Goal: Task Accomplishment & Management: Use online tool/utility

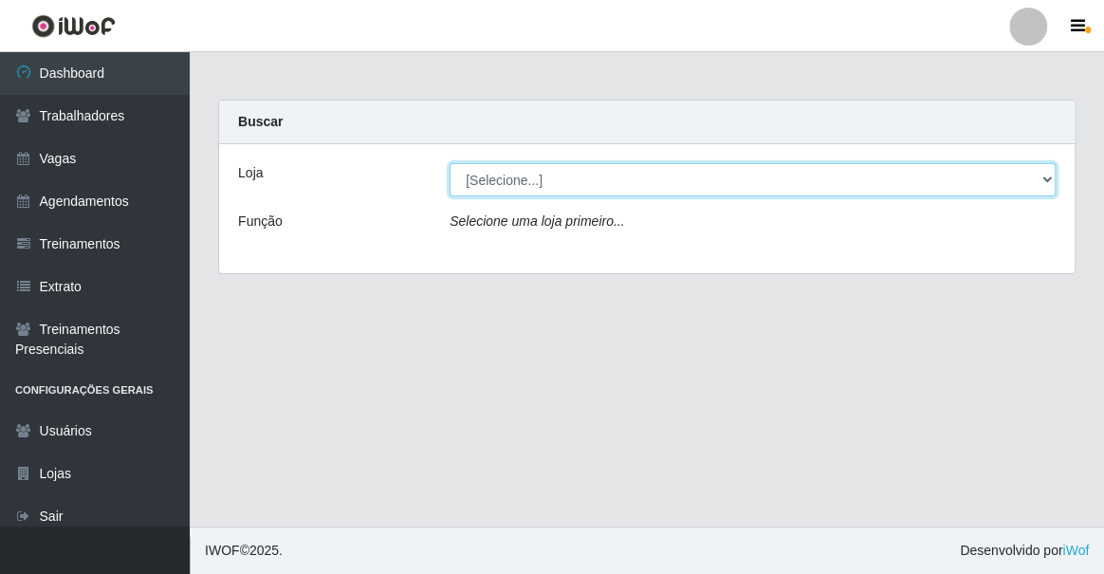
click at [562, 181] on select "[Selecione...] Famiglia [PERSON_NAME] - Ristorante [PERSON_NAME]" at bounding box center [753, 179] width 606 height 33
select select "267"
click at [450, 163] on select "[Selecione...] Famiglia [PERSON_NAME] - Ristorante [PERSON_NAME]" at bounding box center [753, 179] width 606 height 33
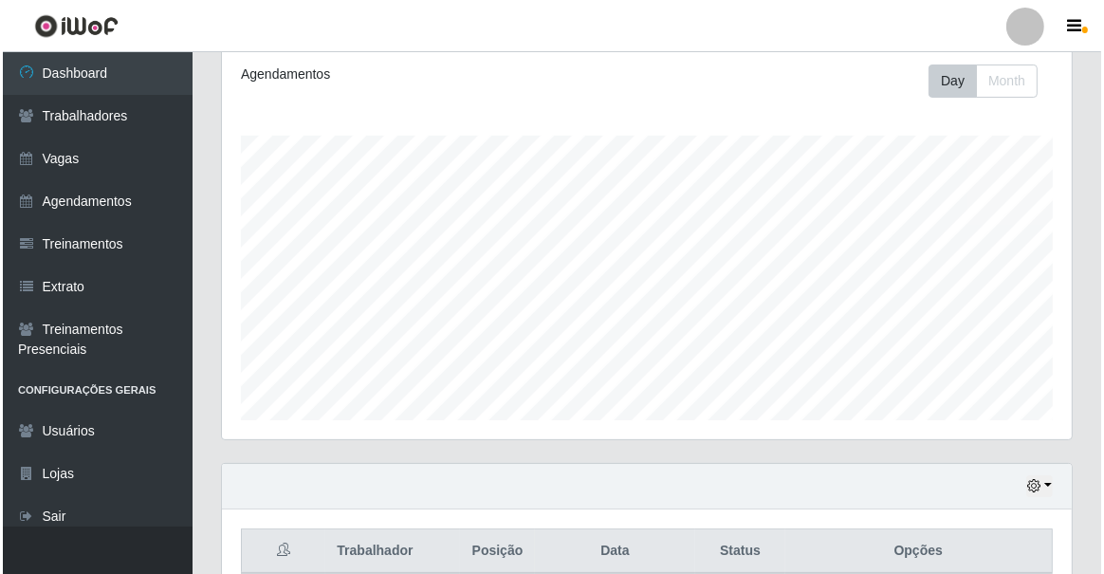
scroll to position [465, 0]
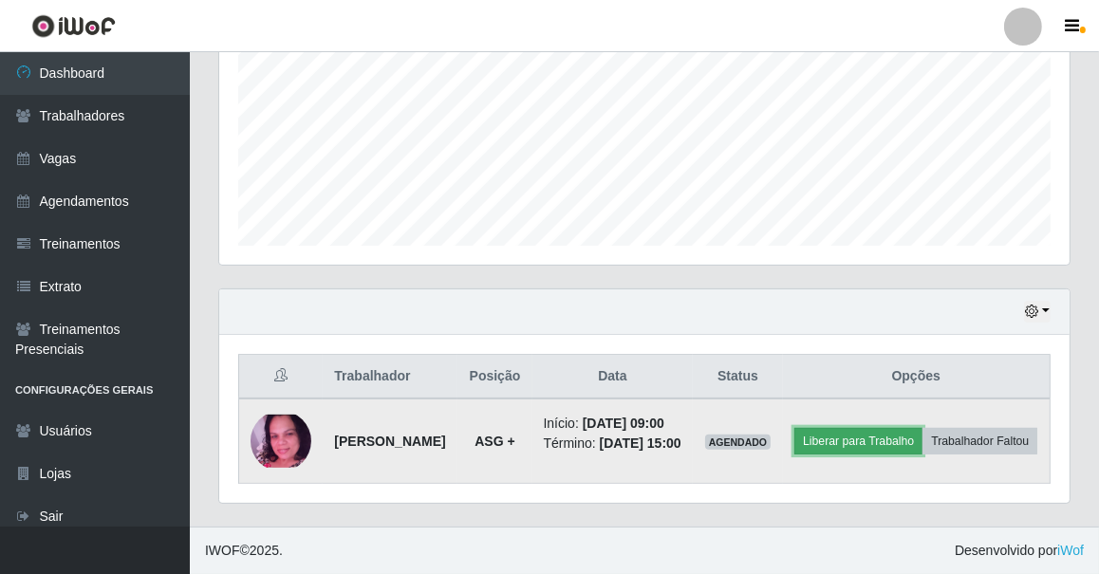
click at [922, 428] on button "Liberar para Trabalho" at bounding box center [858, 441] width 128 height 27
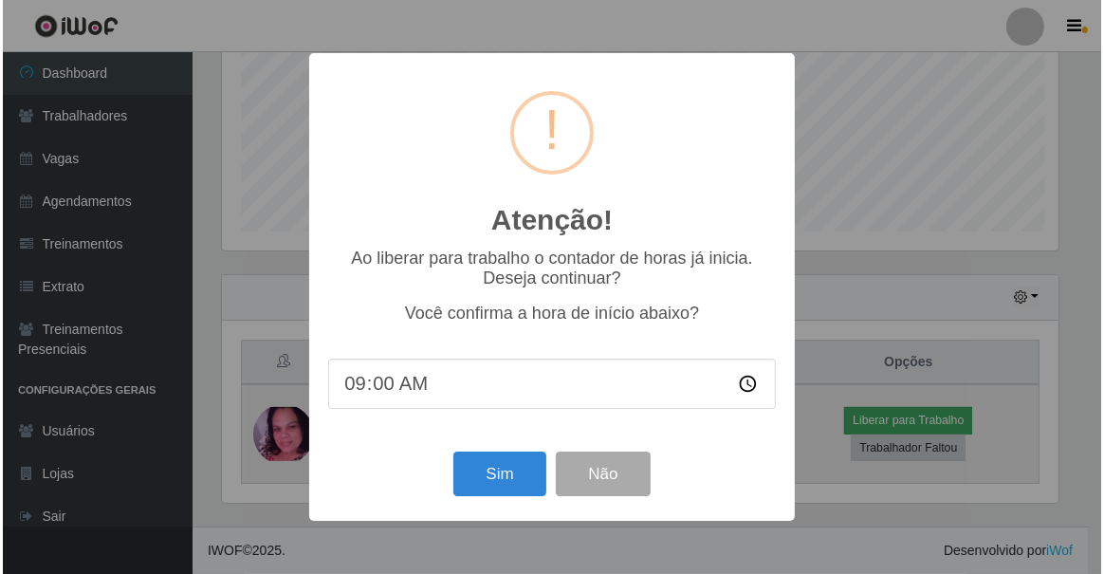
scroll to position [394, 842]
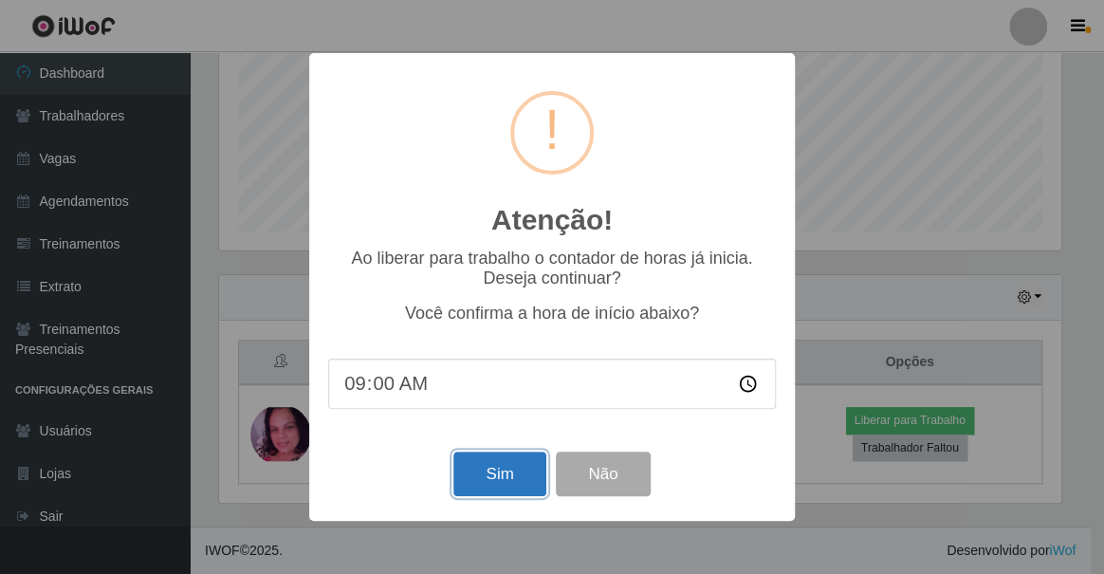
click at [520, 488] on button "Sim" at bounding box center [499, 474] width 92 height 45
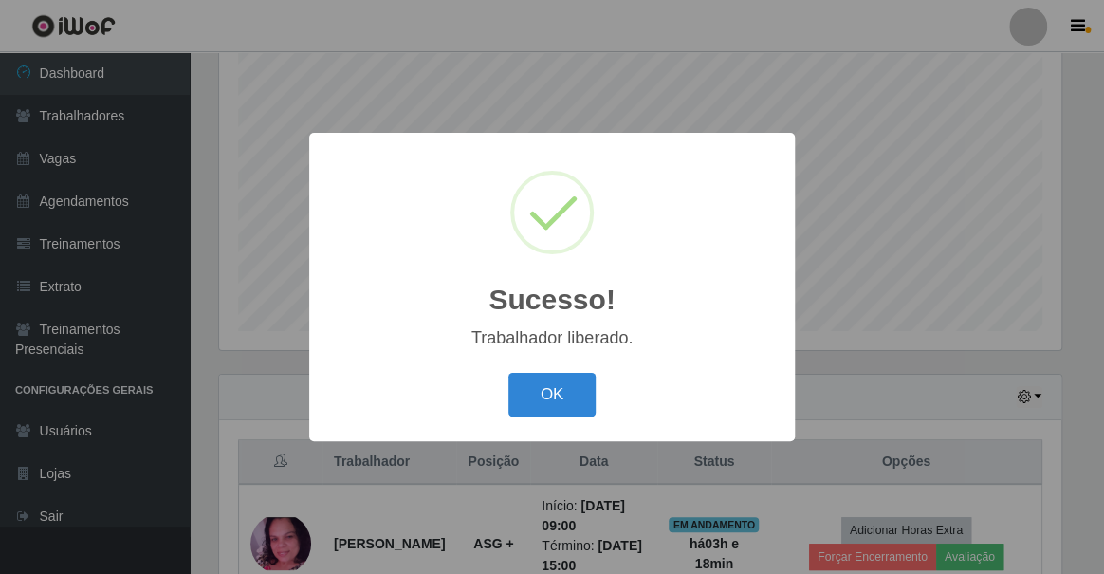
click at [127, 200] on div "Sucesso! × Trabalhador liberado. OK Cancel" at bounding box center [552, 287] width 1104 height 574
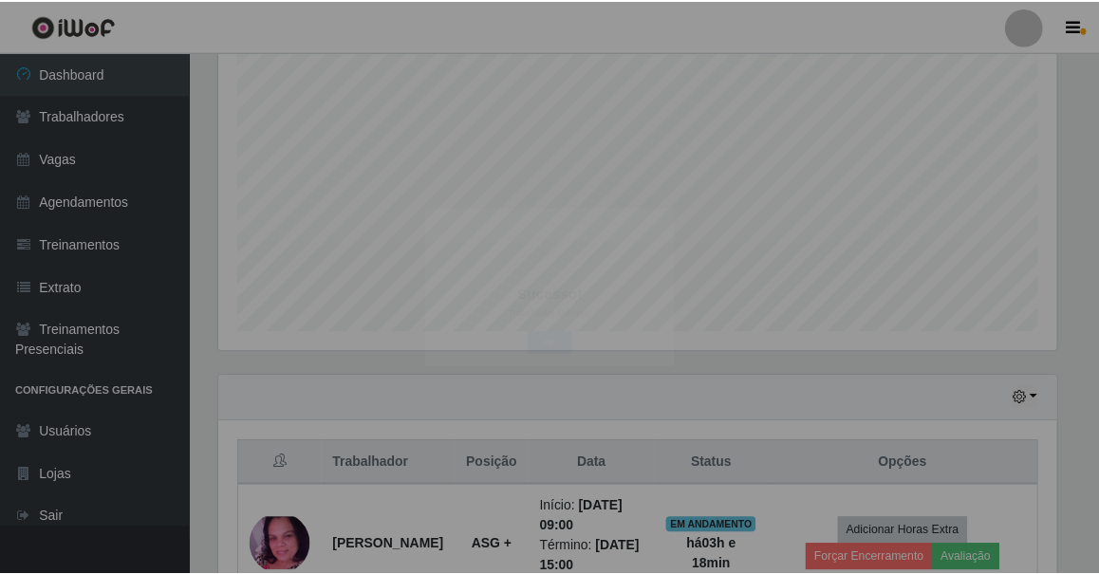
scroll to position [394, 850]
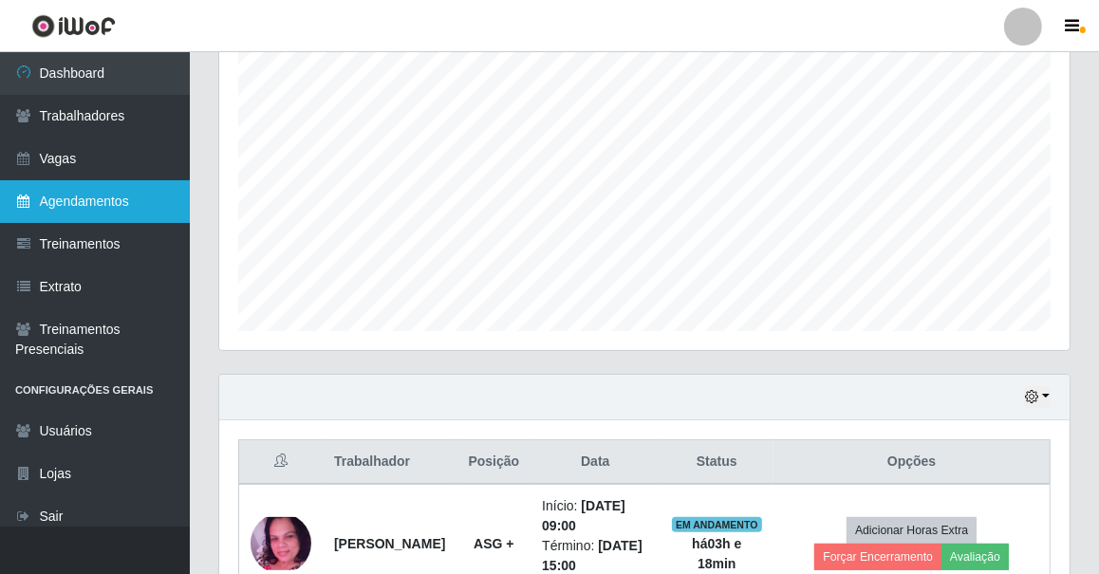
click at [87, 195] on link "Agendamentos" at bounding box center [95, 201] width 190 height 43
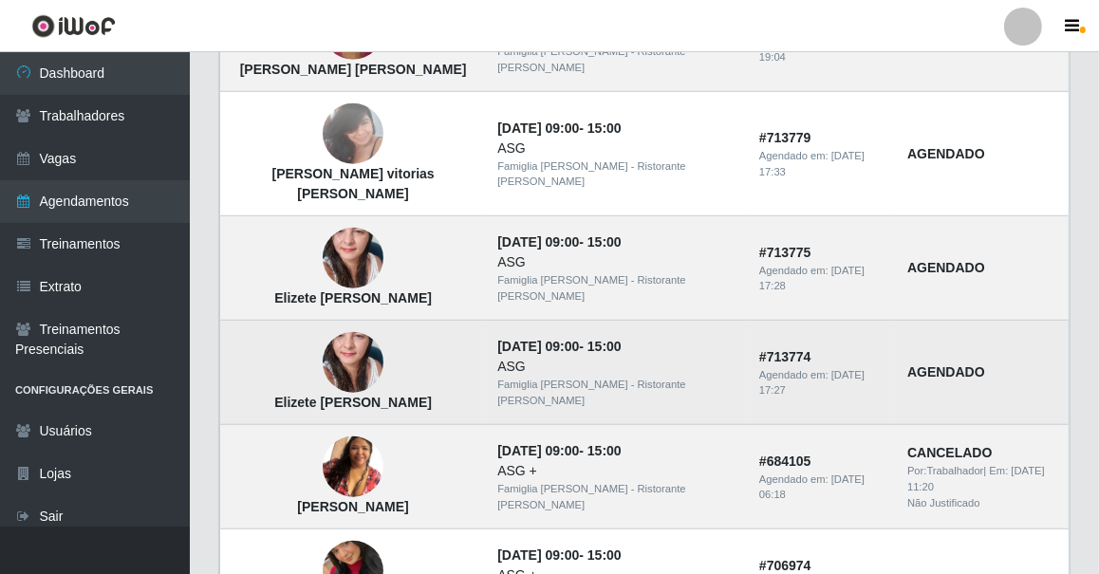
scroll to position [1424, 0]
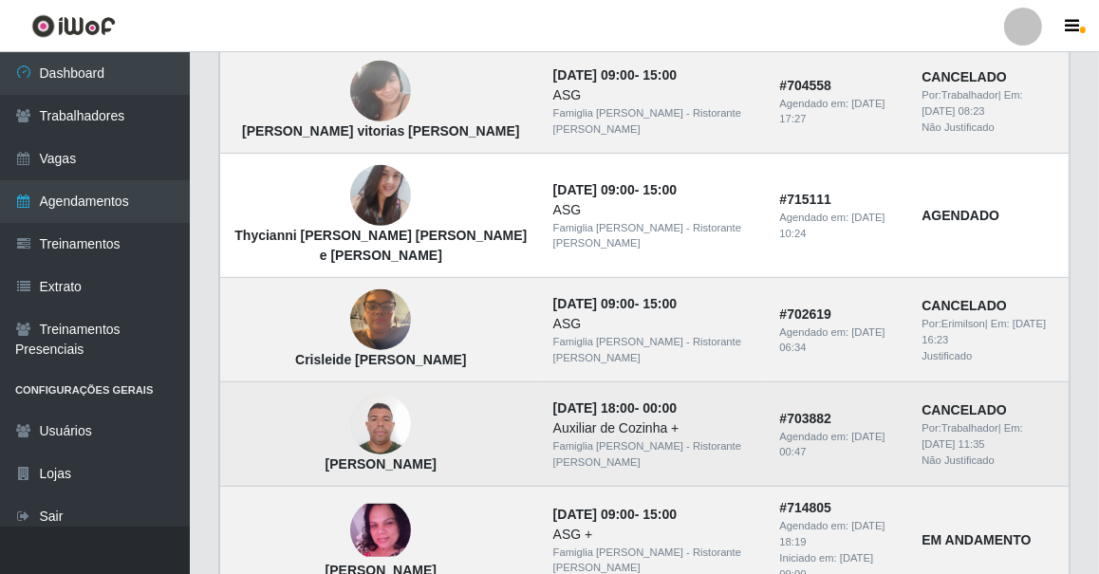
scroll to position [776, 0]
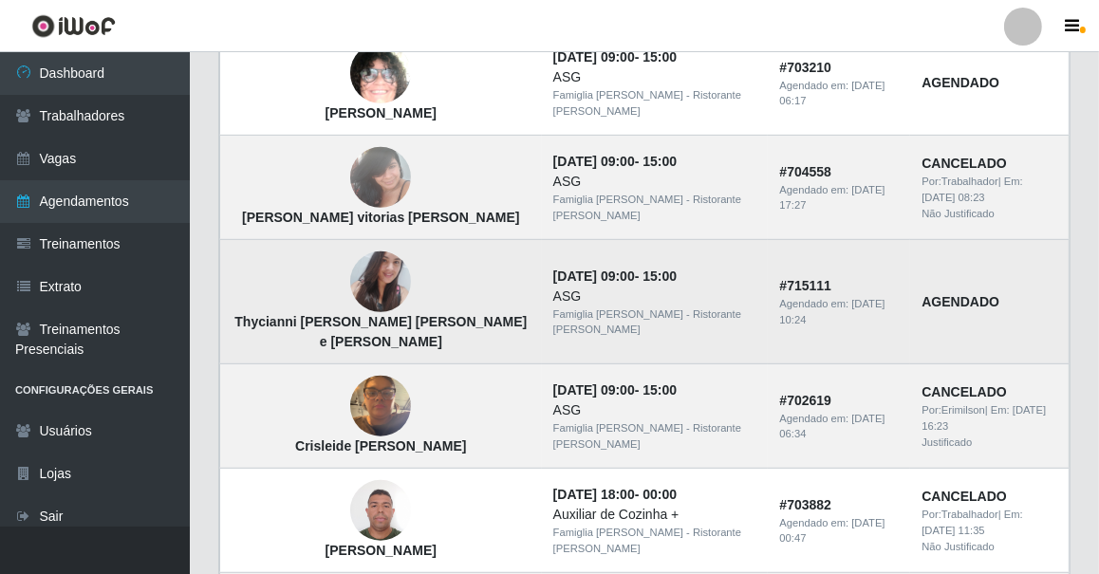
click at [357, 300] on img at bounding box center [380, 282] width 61 height 82
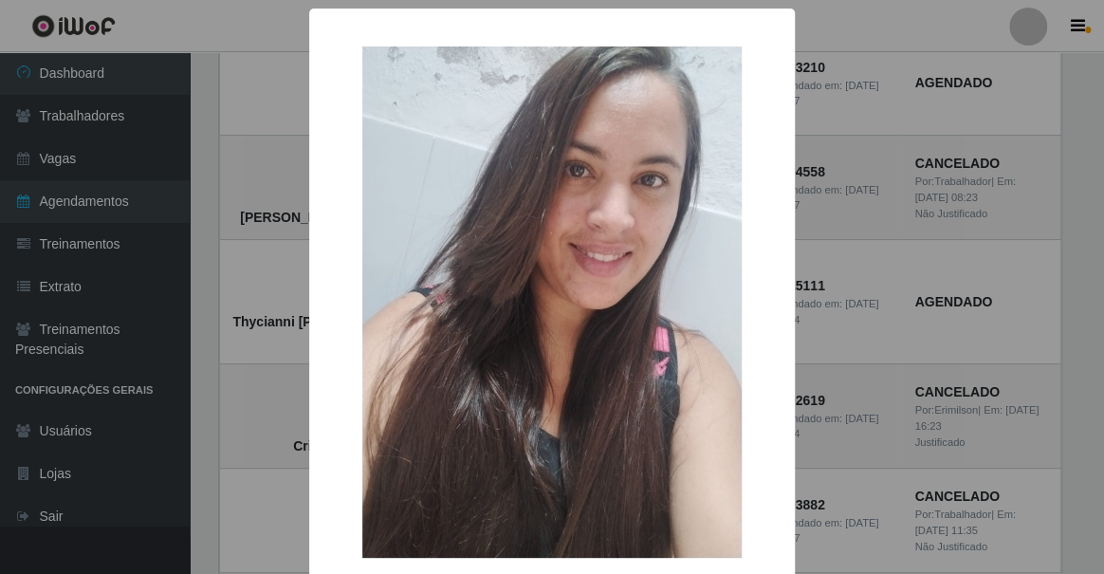
click at [441, 294] on img at bounding box center [551, 301] width 379 height 511
click at [527, 313] on img at bounding box center [551, 301] width 379 height 511
click at [203, 239] on div "× Thycianni Delmar Vieira de Paiva Bezerra e Silva OK Cancel" at bounding box center [552, 287] width 1104 height 574
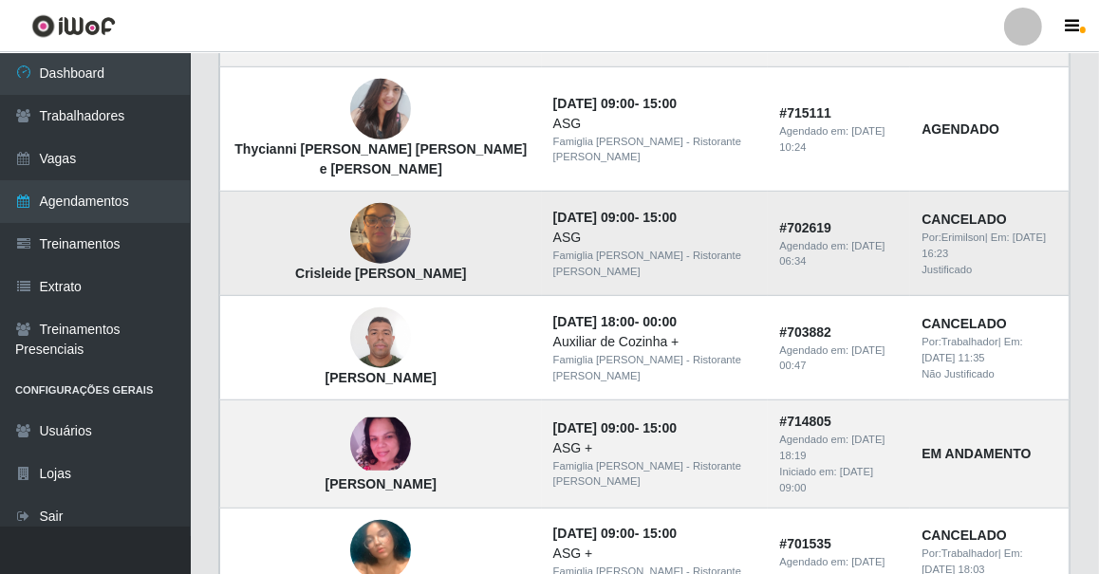
scroll to position [862, 0]
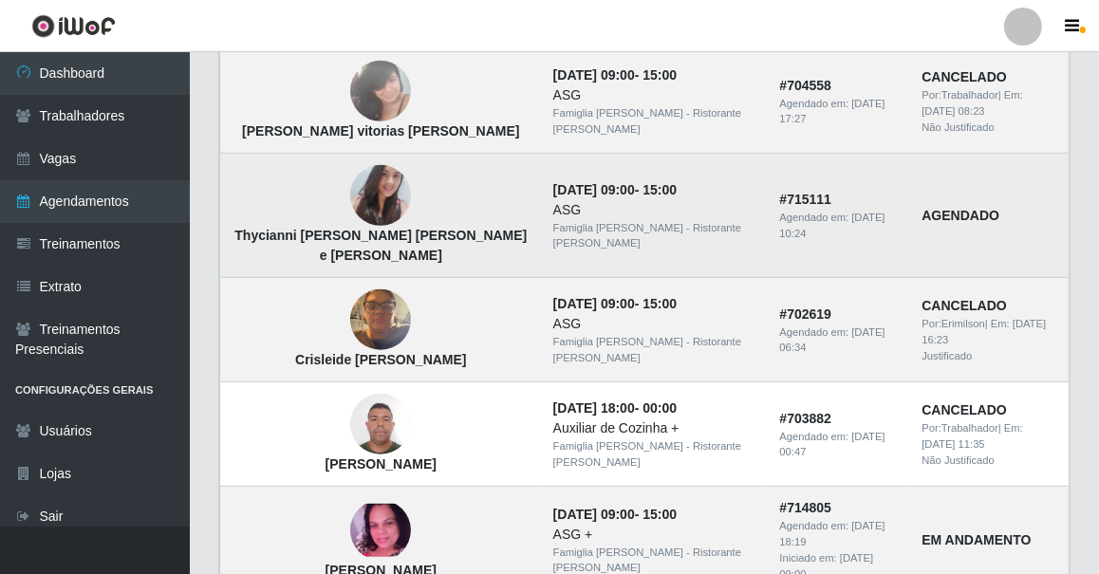
click at [370, 220] on img at bounding box center [380, 196] width 61 height 82
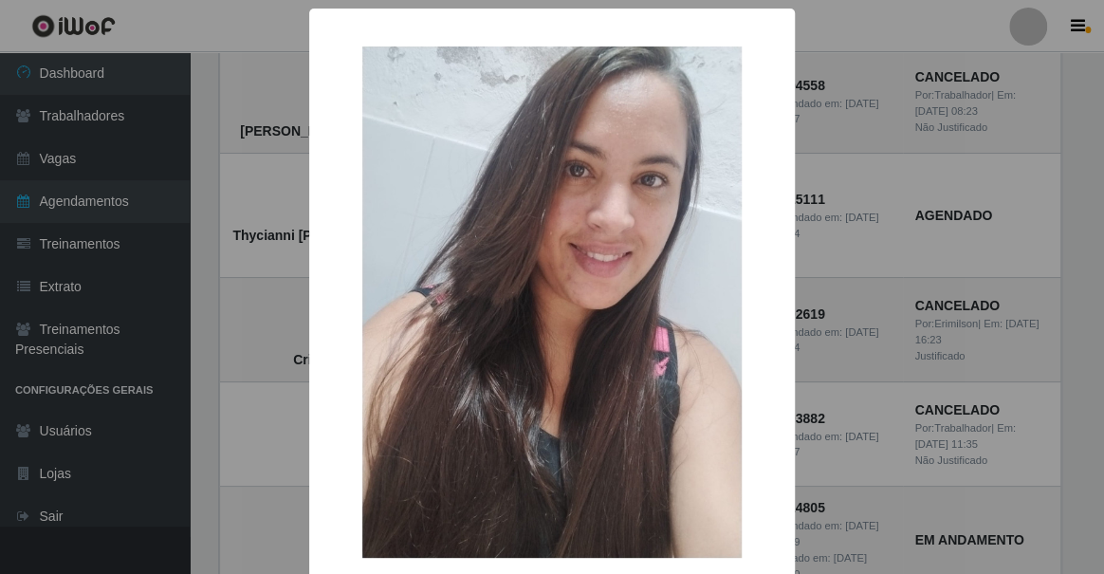
click at [213, 208] on div "× Thycianni Delmar Vieira de Paiva Bezerra e Silva OK Cancel" at bounding box center [552, 287] width 1104 height 574
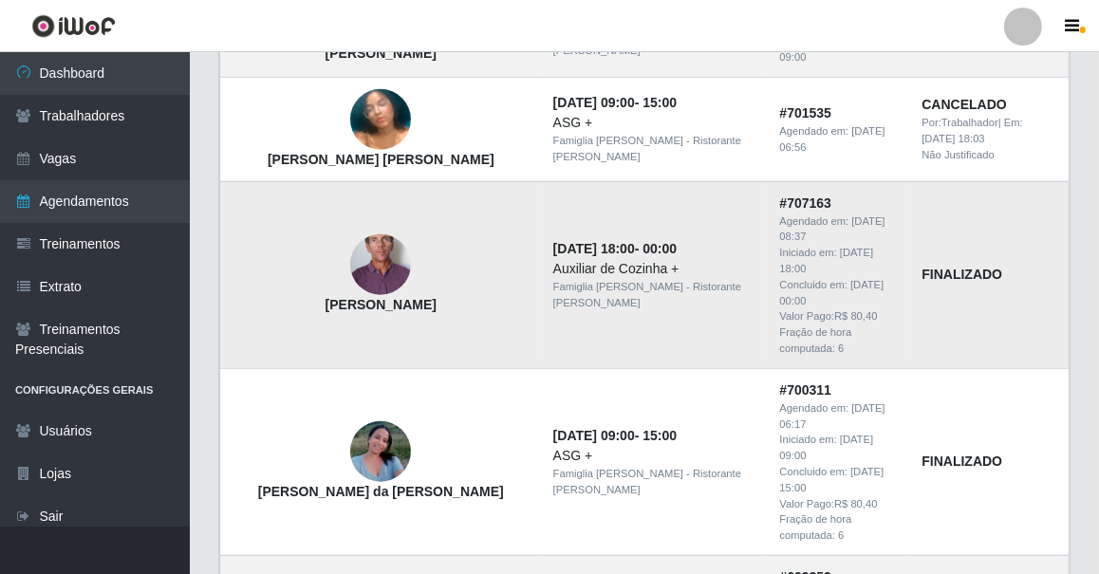
scroll to position [1576, 0]
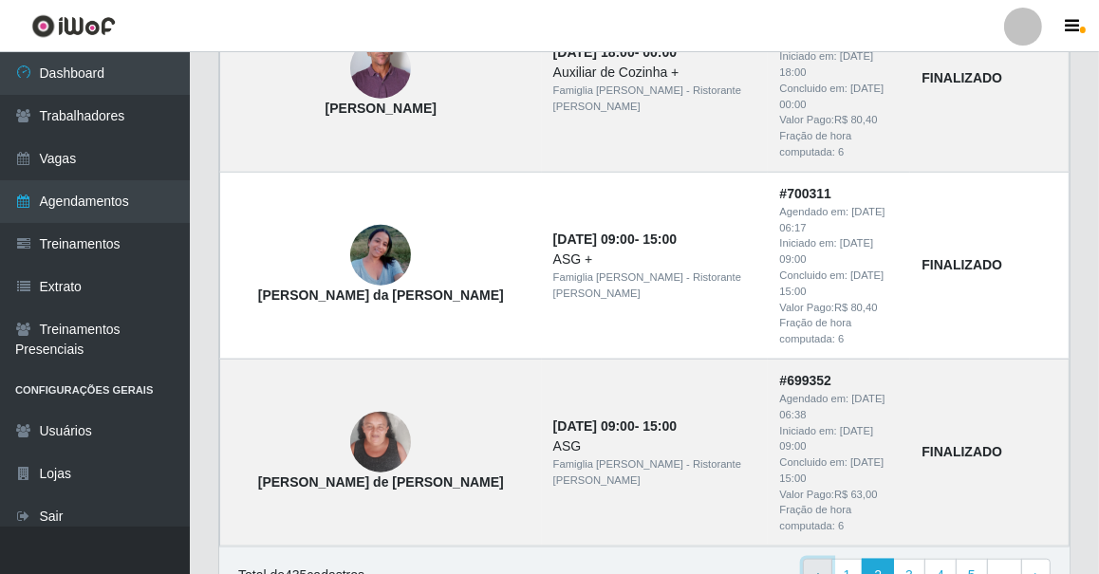
click at [826, 559] on link "‹ Previous" at bounding box center [817, 576] width 29 height 34
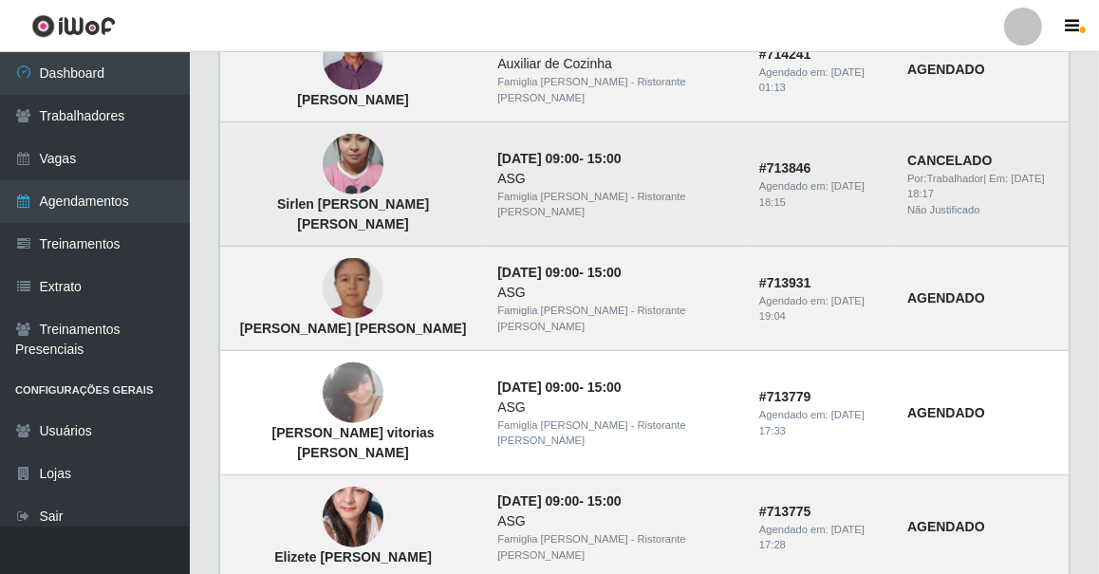
scroll to position [821, 0]
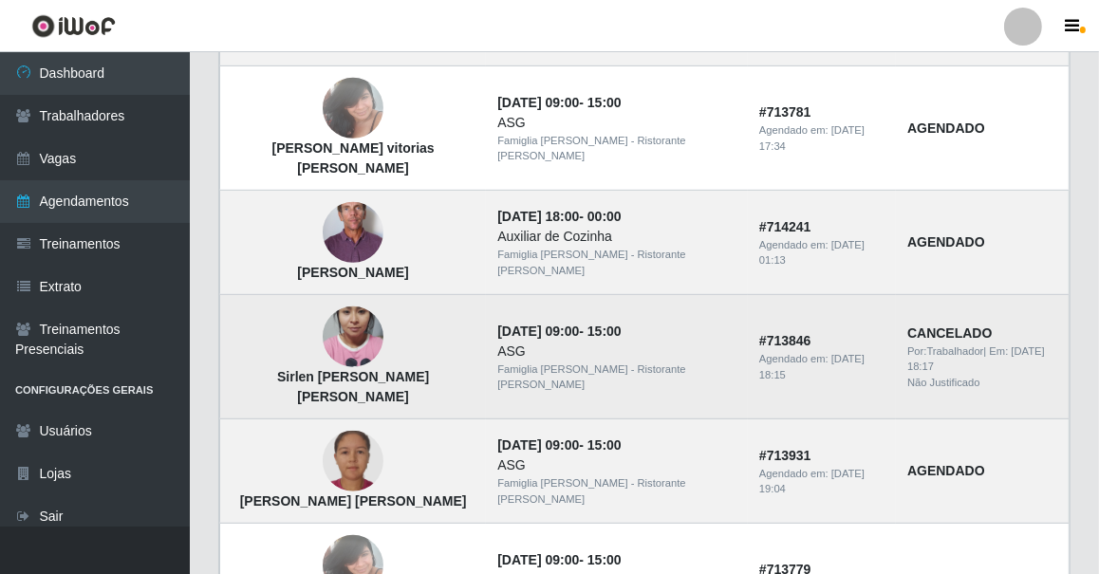
click at [342, 284] on img at bounding box center [353, 338] width 61 height 108
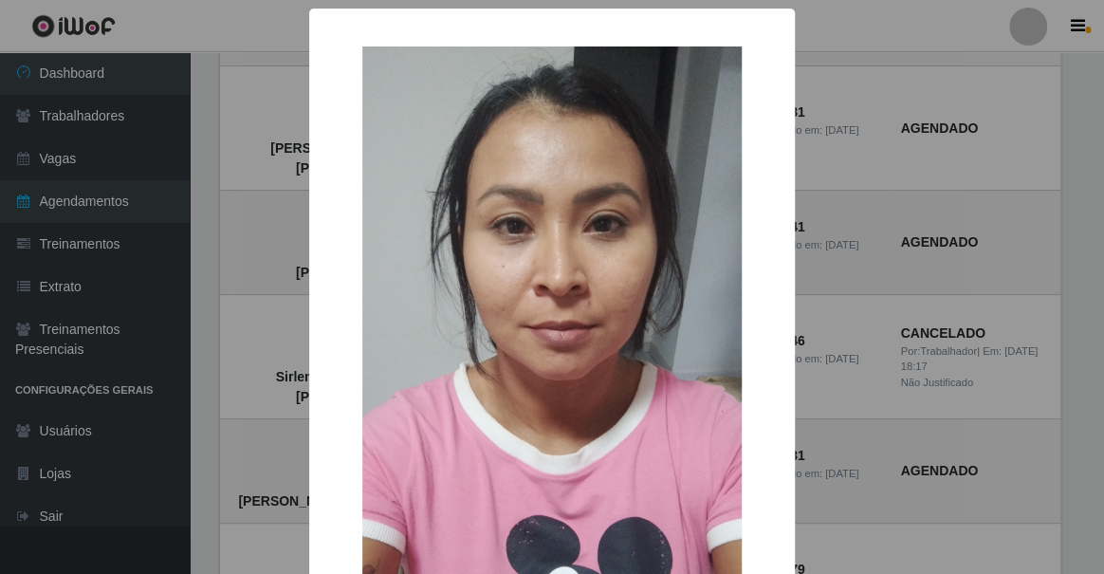
click at [184, 285] on div "× Sirlen Batista de Oliveira OK Cancel" at bounding box center [552, 287] width 1104 height 574
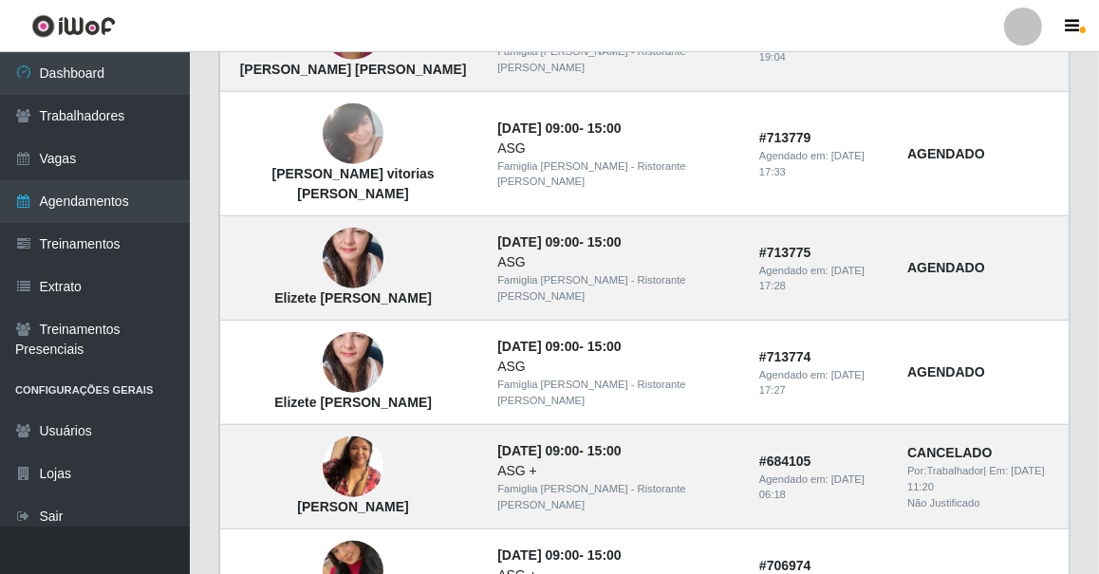
scroll to position [1424, 0]
